Goal: Information Seeking & Learning: Learn about a topic

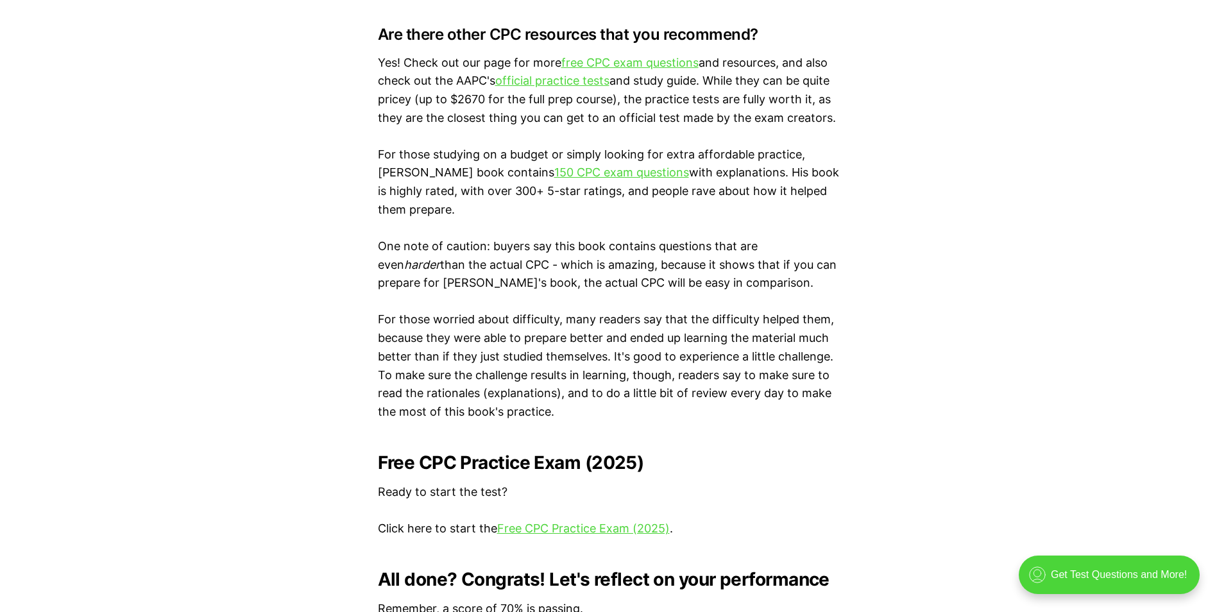
scroll to position [2246, 0]
click at [625, 62] on link "free CPC exam questions" at bounding box center [630, 61] width 137 height 13
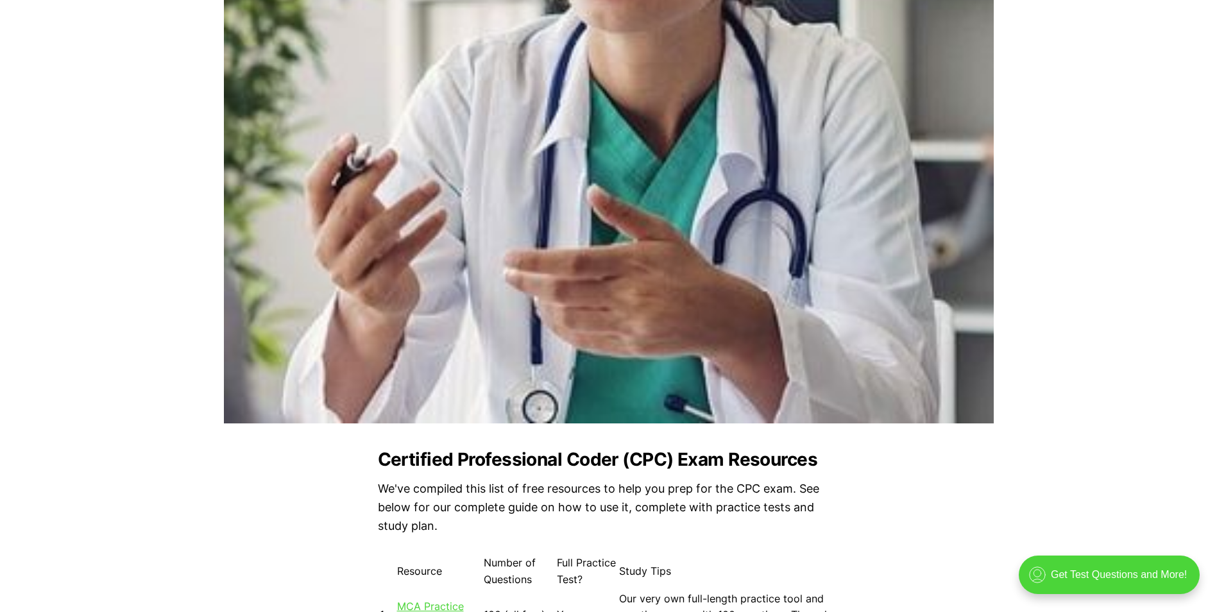
scroll to position [963, 0]
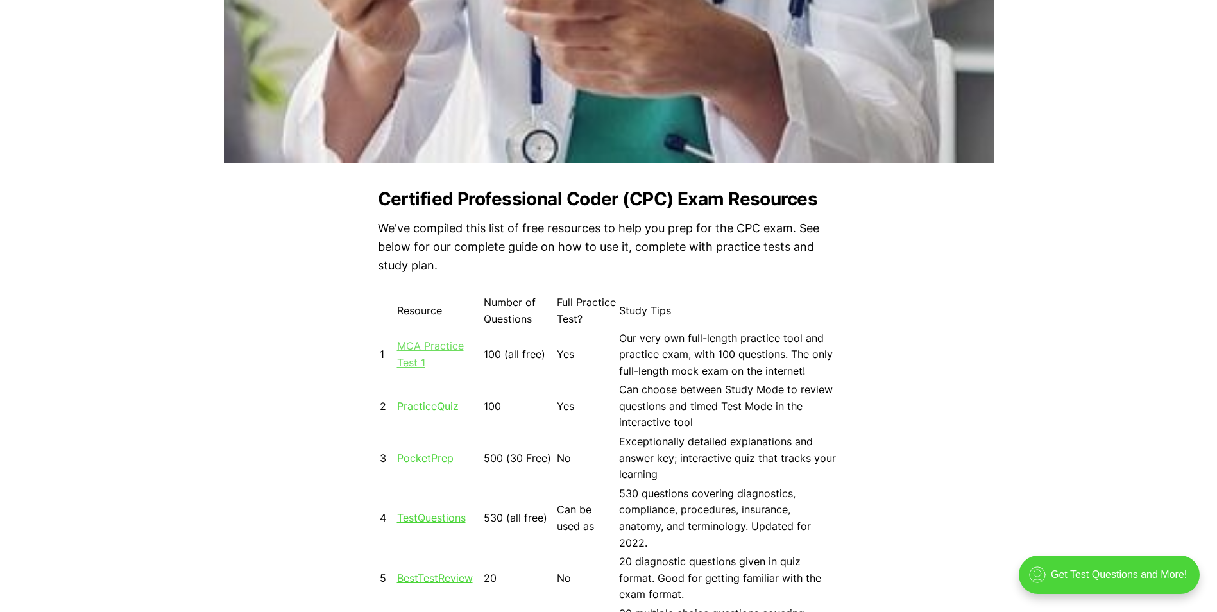
click at [418, 347] on link "MCA Practice Test 1" at bounding box center [430, 354] width 67 height 30
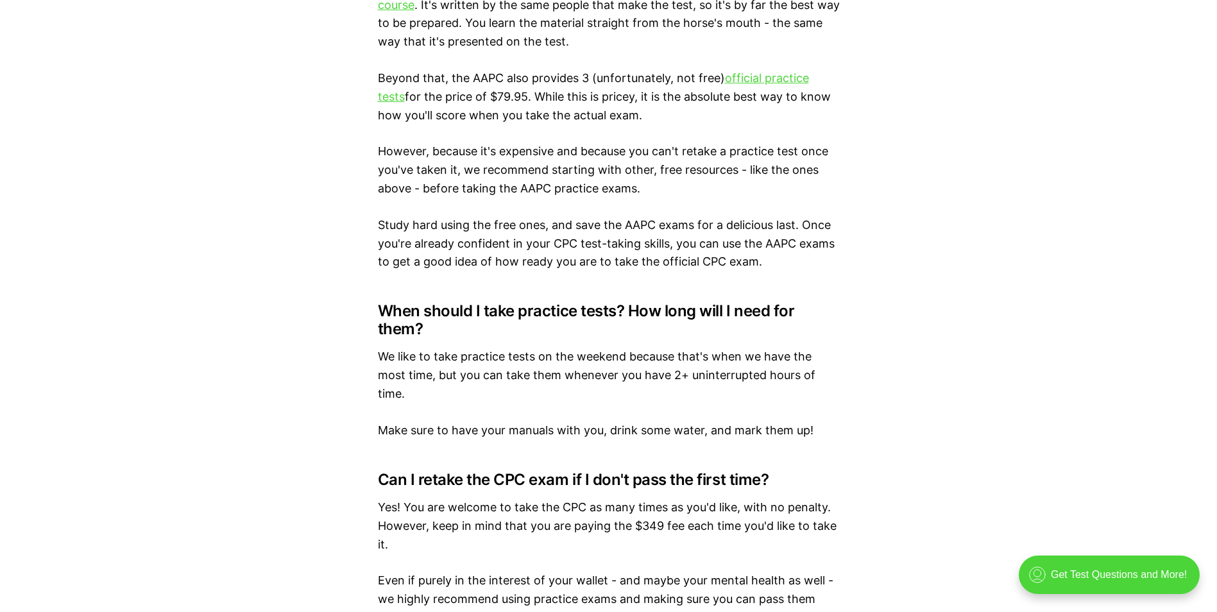
scroll to position [7347, 0]
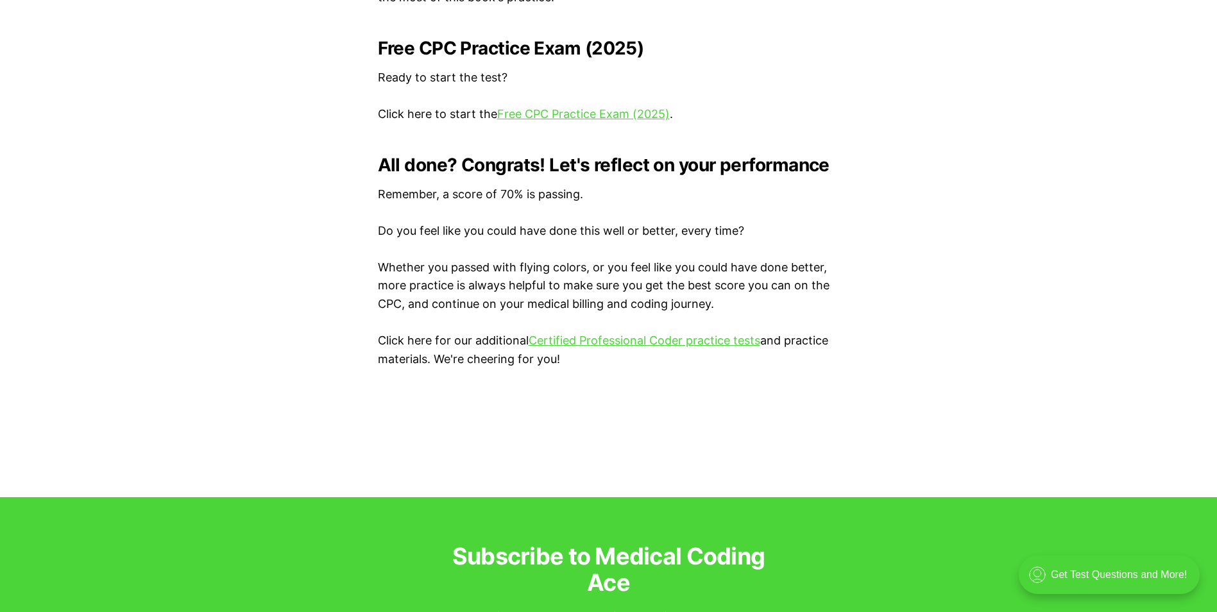
scroll to position [2726, 0]
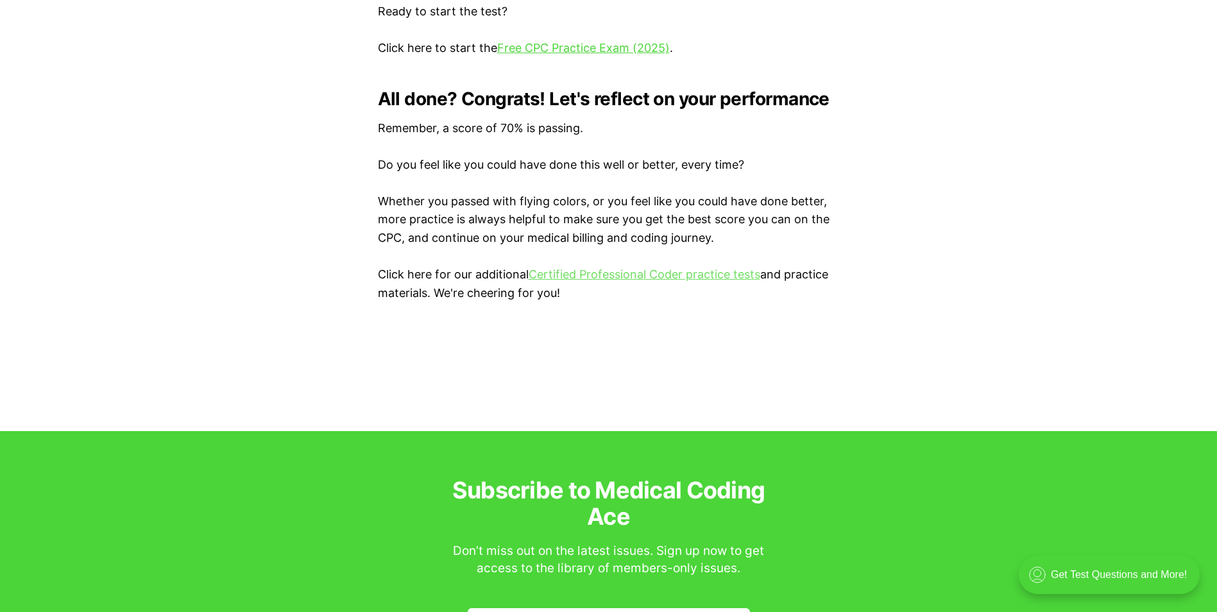
click at [661, 275] on link "Certified Professional Coder practice tests" at bounding box center [645, 274] width 232 height 13
